Goal: Check status: Check status

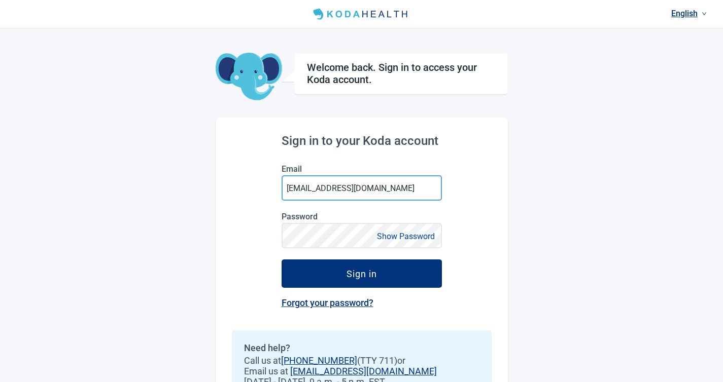
click at [391, 189] on input "[EMAIL_ADDRESS][DOMAIN_NAME]" at bounding box center [361, 187] width 160 height 25
click at [306, 191] on input "[EMAIL_ADDRESS][DOMAIN_NAME]" at bounding box center [361, 187] width 160 height 25
type input "[EMAIL_ADDRESS][DOMAIN_NAME]"
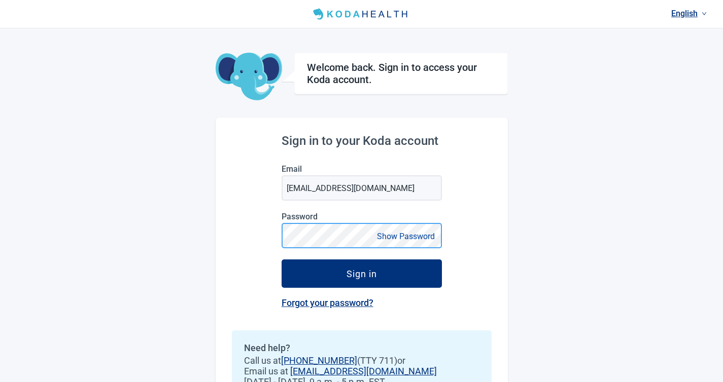
click at [281, 260] on button "Sign in" at bounding box center [361, 274] width 160 height 28
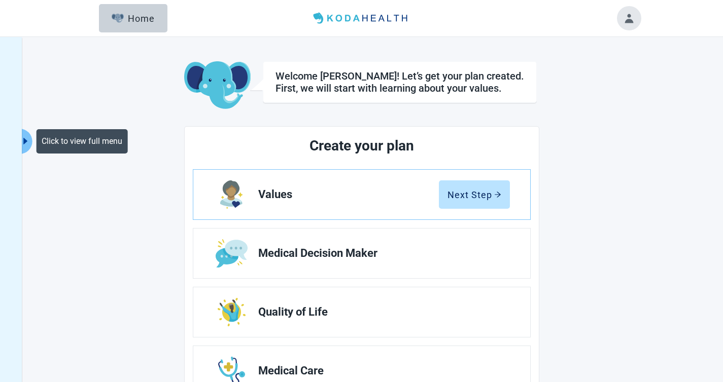
click at [29, 140] on icon "caret-right" at bounding box center [26, 141] width 10 height 10
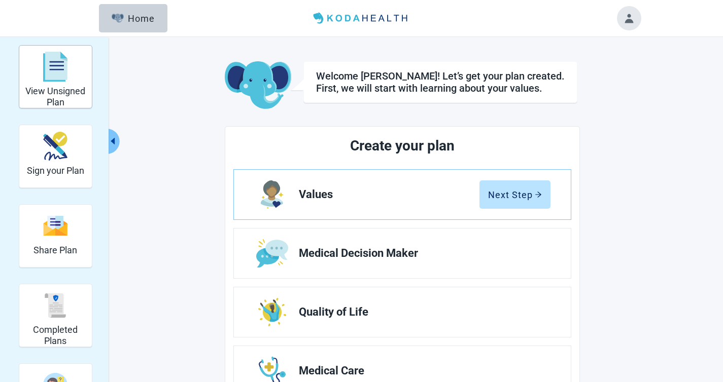
click at [64, 95] on h2 "View Unsigned Plan" at bounding box center [55, 97] width 64 height 22
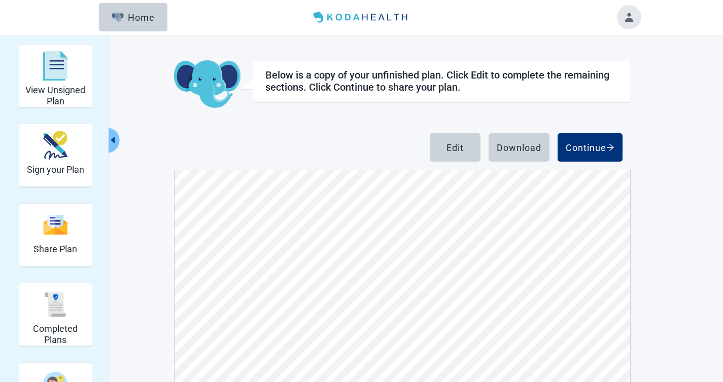
scroll to position [2, 0]
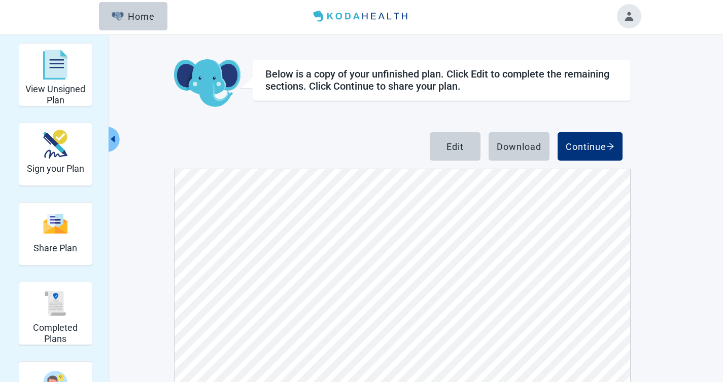
click at [110, 138] on icon "caret-left" at bounding box center [113, 139] width 10 height 10
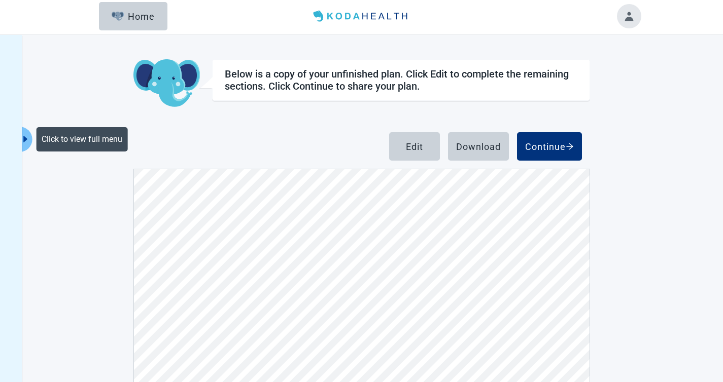
click at [25, 137] on icon "caret-right" at bounding box center [25, 139] width 4 height 7
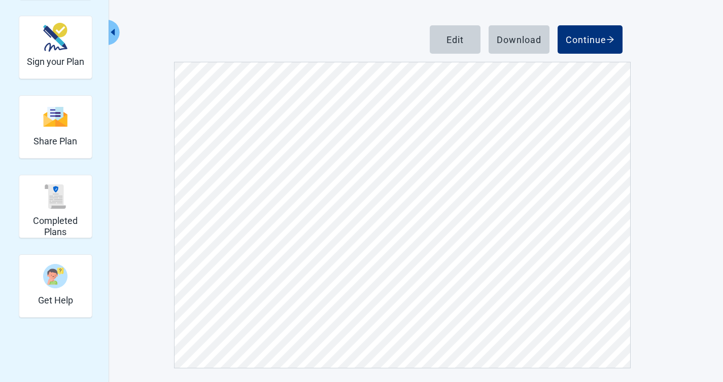
scroll to position [112, 0]
